Goal: Task Accomplishment & Management: Use online tool/utility

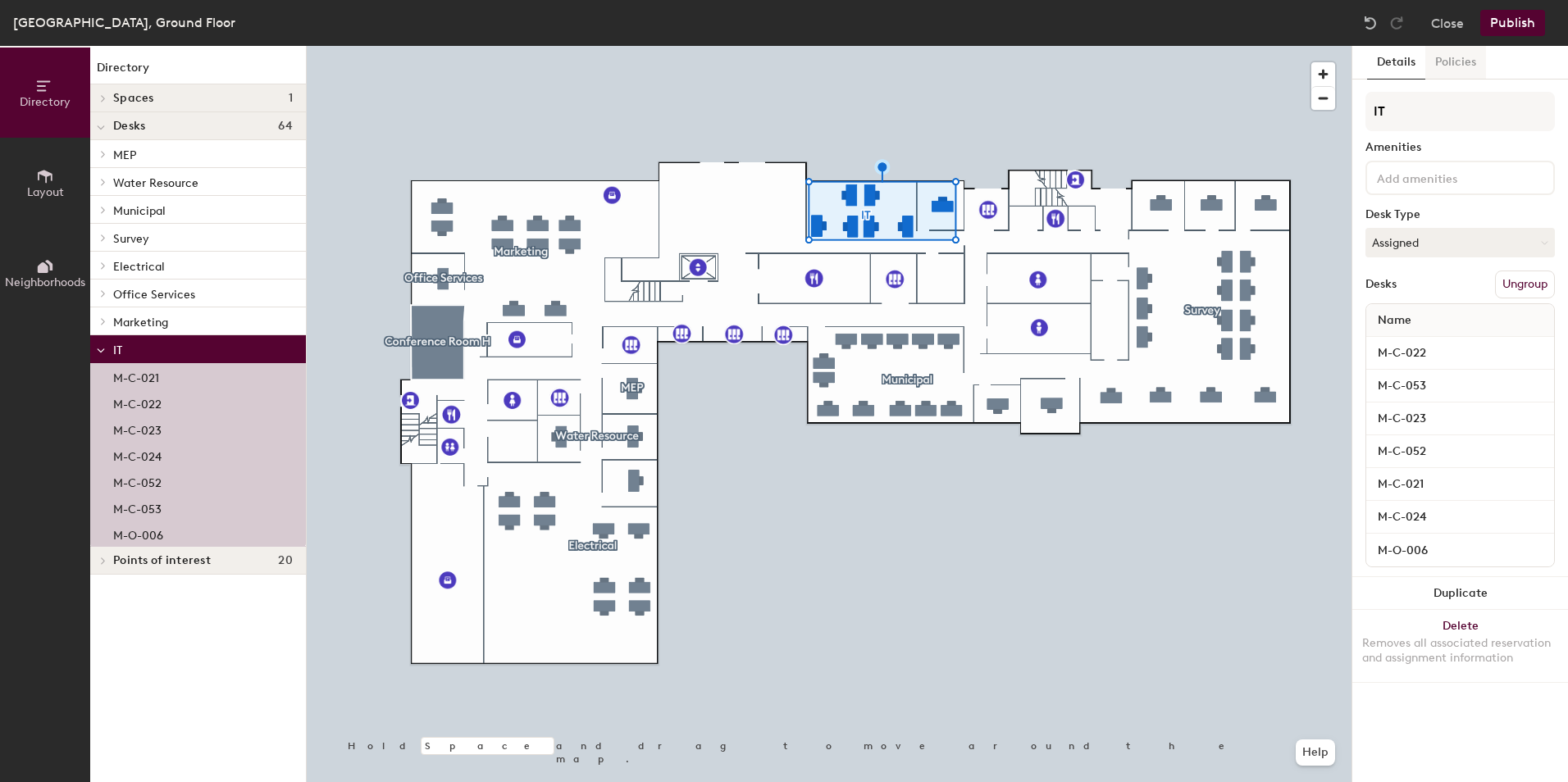
click at [1465, 71] on button "Policies" at bounding box center [1455, 63] width 61 height 34
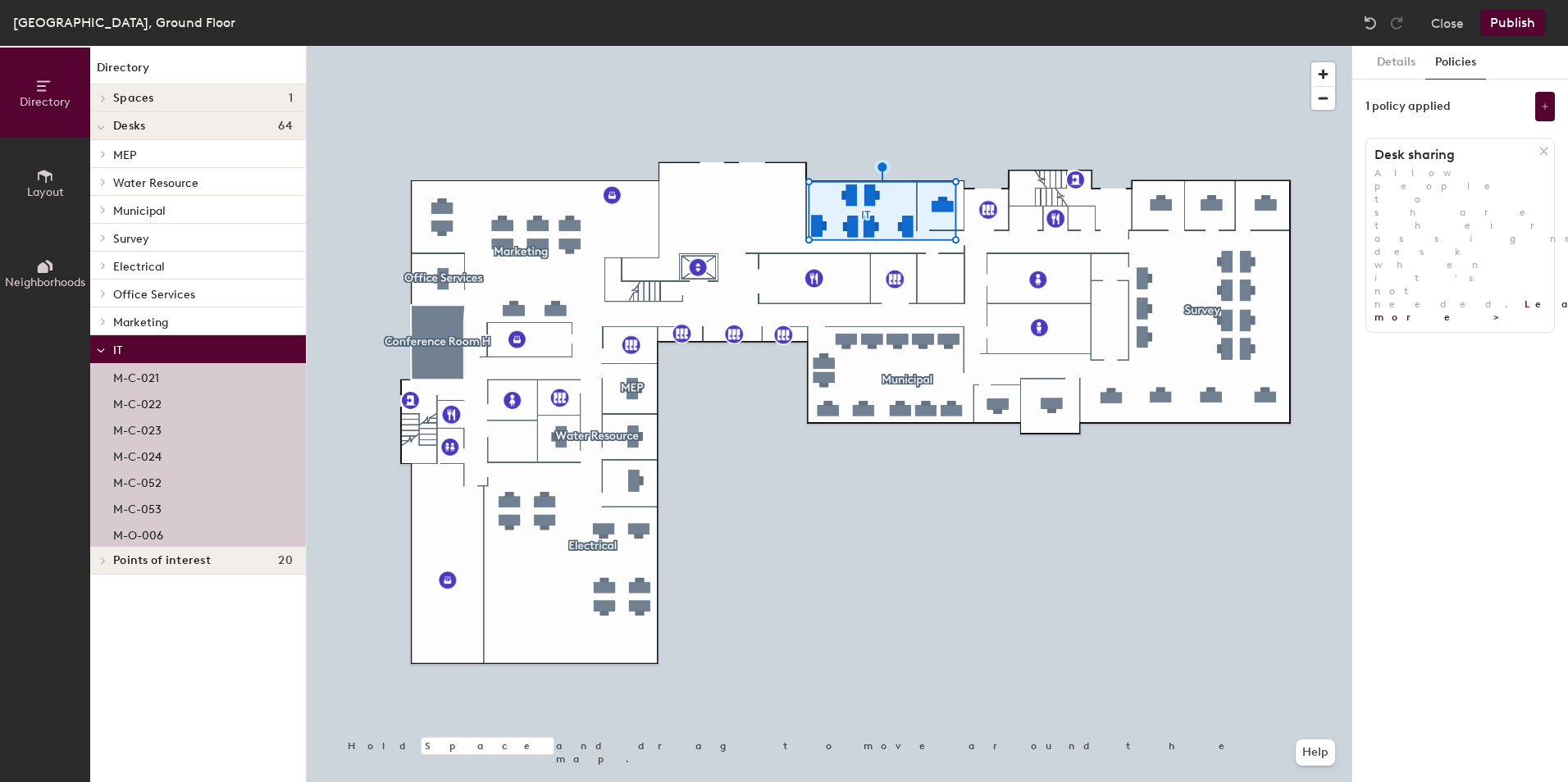
click at [1415, 159] on h1 "Desk sharing" at bounding box center [1452, 154] width 173 height 17
click at [1385, 298] on link "Learn more >" at bounding box center [1505, 310] width 264 height 25
click at [1546, 109] on icon at bounding box center [1544, 106] width 8 height 8
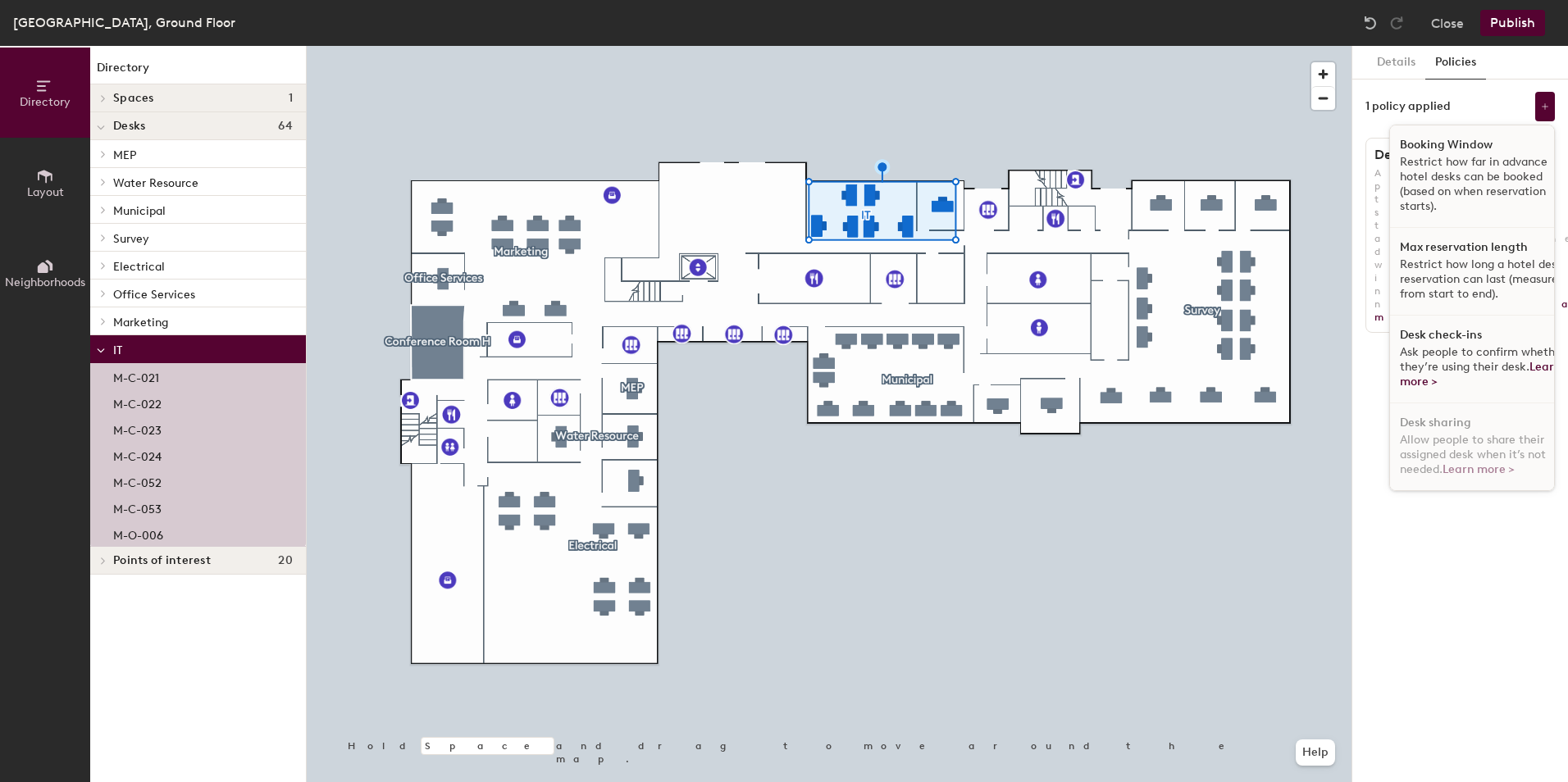
scroll to position [10, 0]
click at [1474, 354] on span "Ask people to confirm whether they’re using their desk. Learn more >" at bounding box center [1482, 366] width 166 height 43
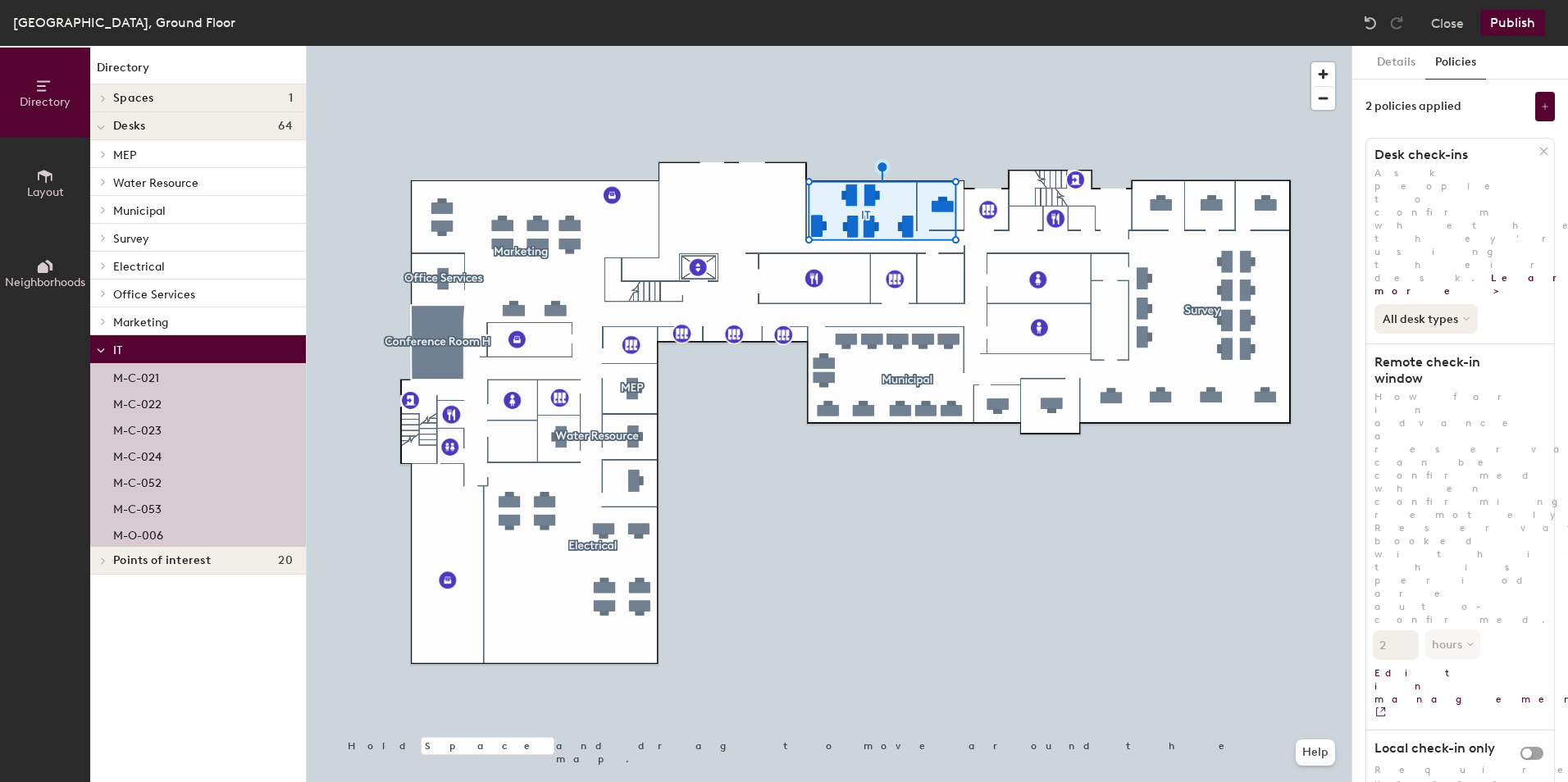
click at [1426, 304] on button "All desk types" at bounding box center [1425, 318] width 103 height 29
click at [1428, 304] on button "All desk types" at bounding box center [1425, 318] width 103 height 29
click at [1394, 64] on button "Details" at bounding box center [1396, 63] width 58 height 34
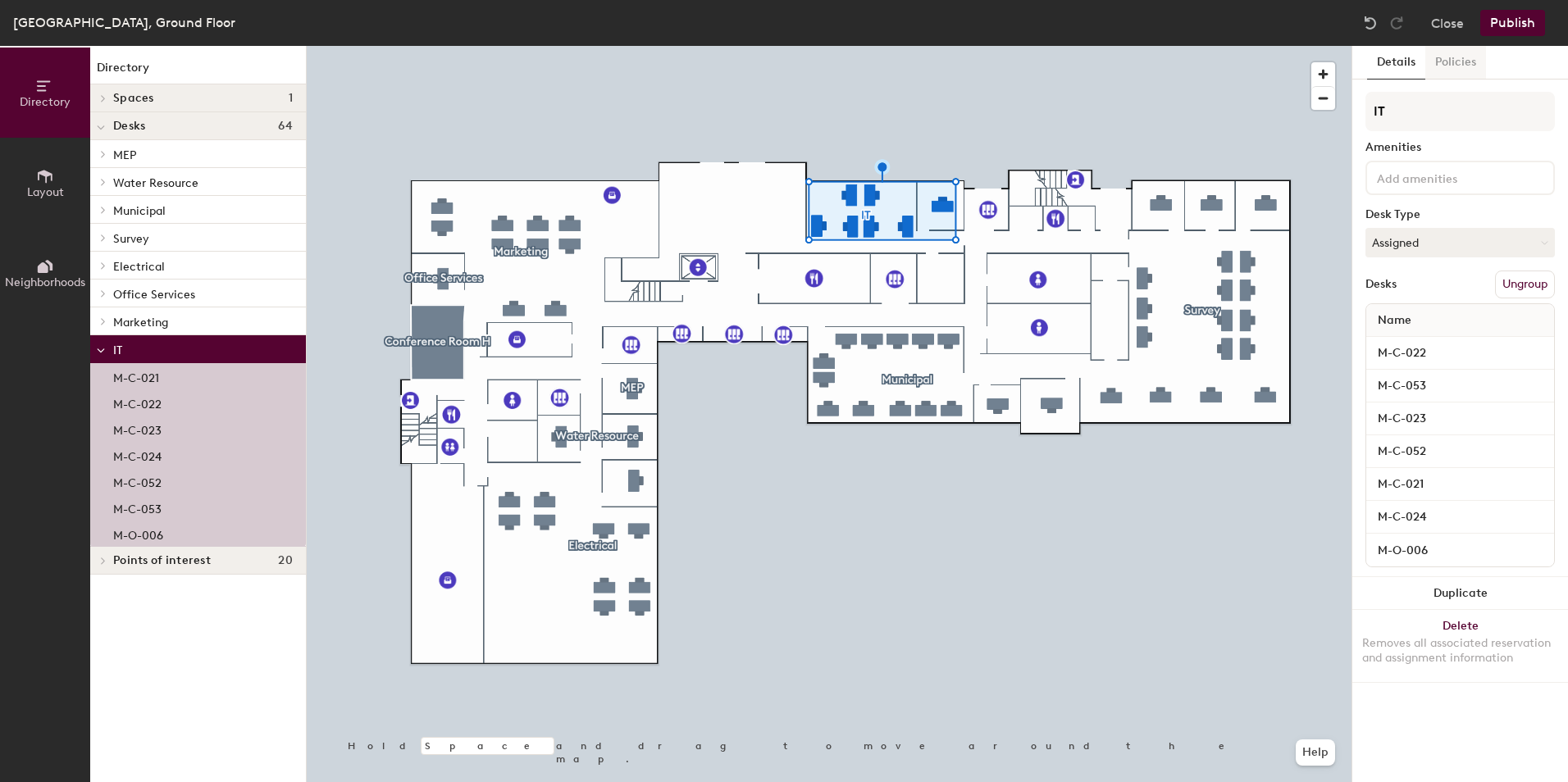
click at [1451, 58] on button "Policies" at bounding box center [1455, 63] width 61 height 34
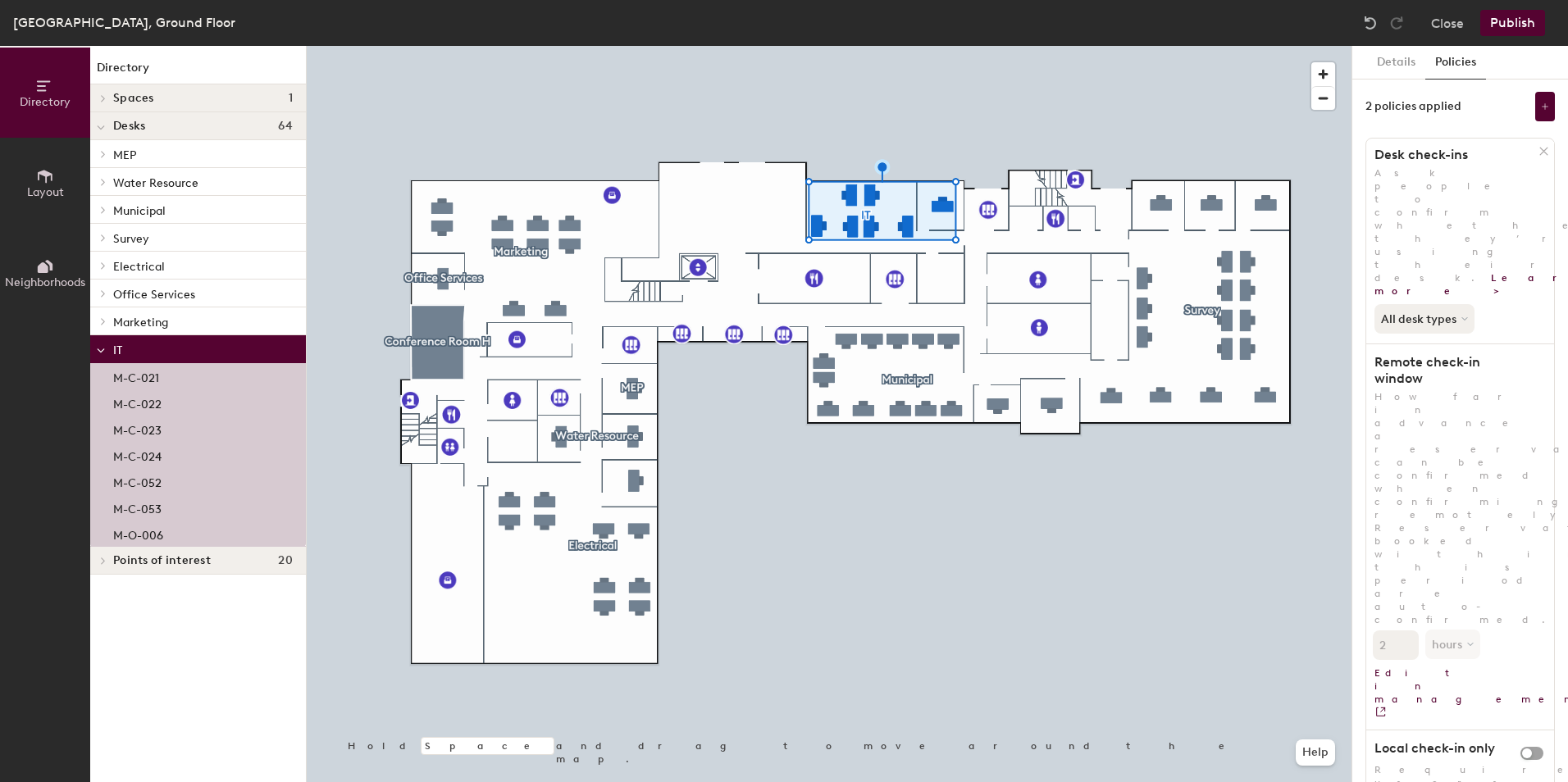
click at [1499, 29] on button "Publish" at bounding box center [1512, 23] width 64 height 26
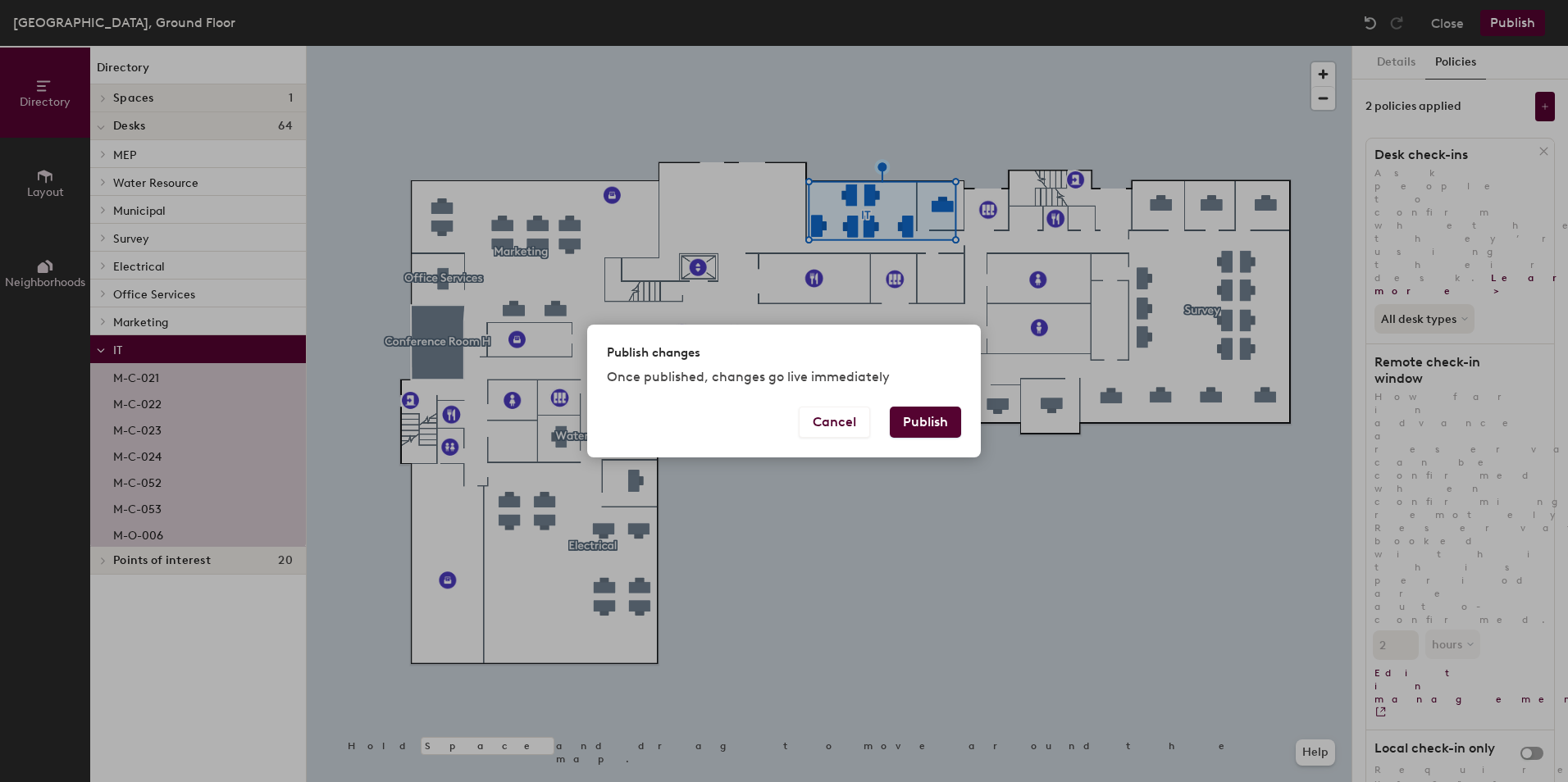
click at [941, 426] on button "Publish" at bounding box center [925, 421] width 71 height 31
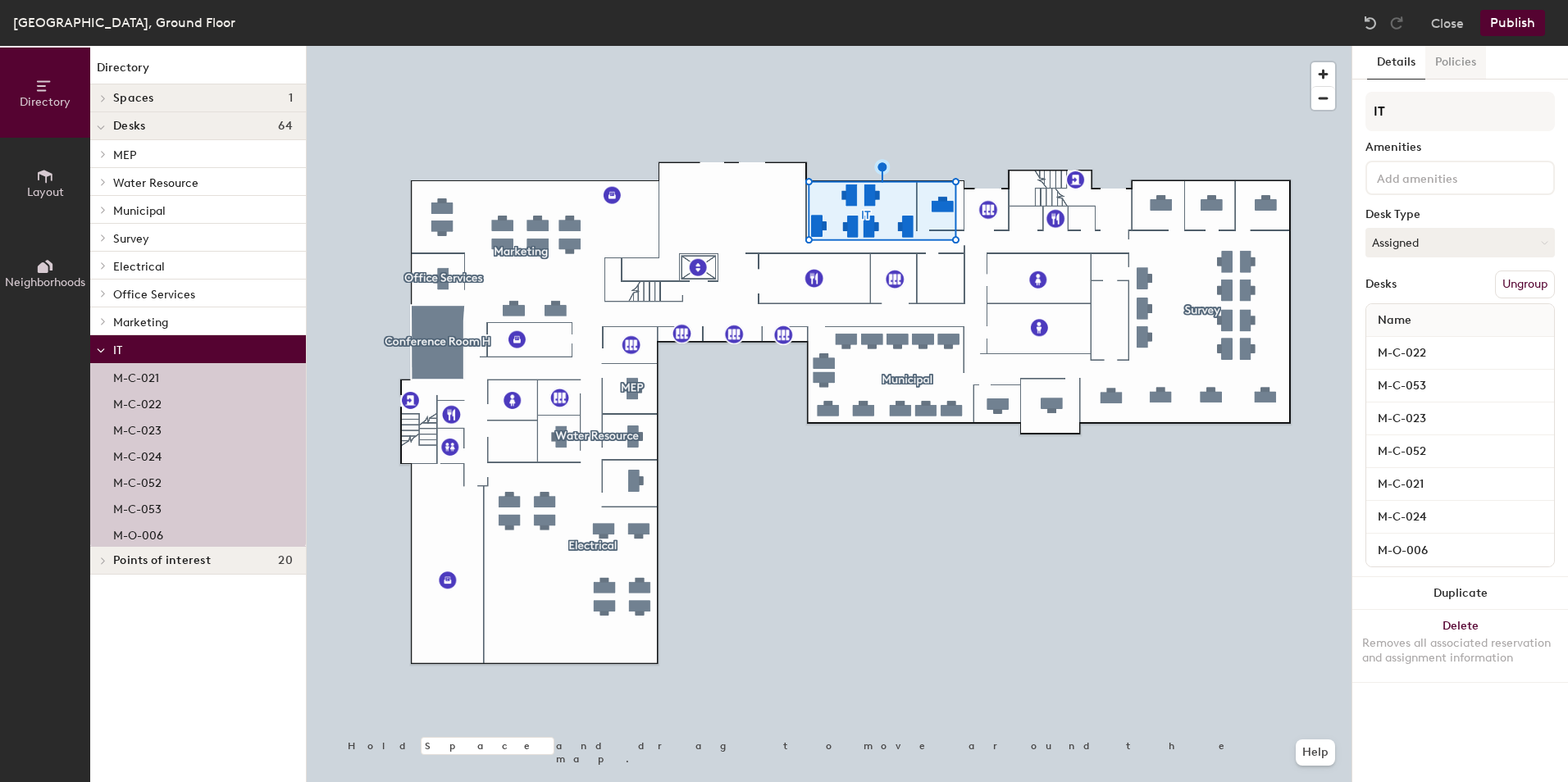
click at [1459, 63] on button "Policies" at bounding box center [1455, 63] width 61 height 34
